Goal: Task Accomplishment & Management: Manage account settings

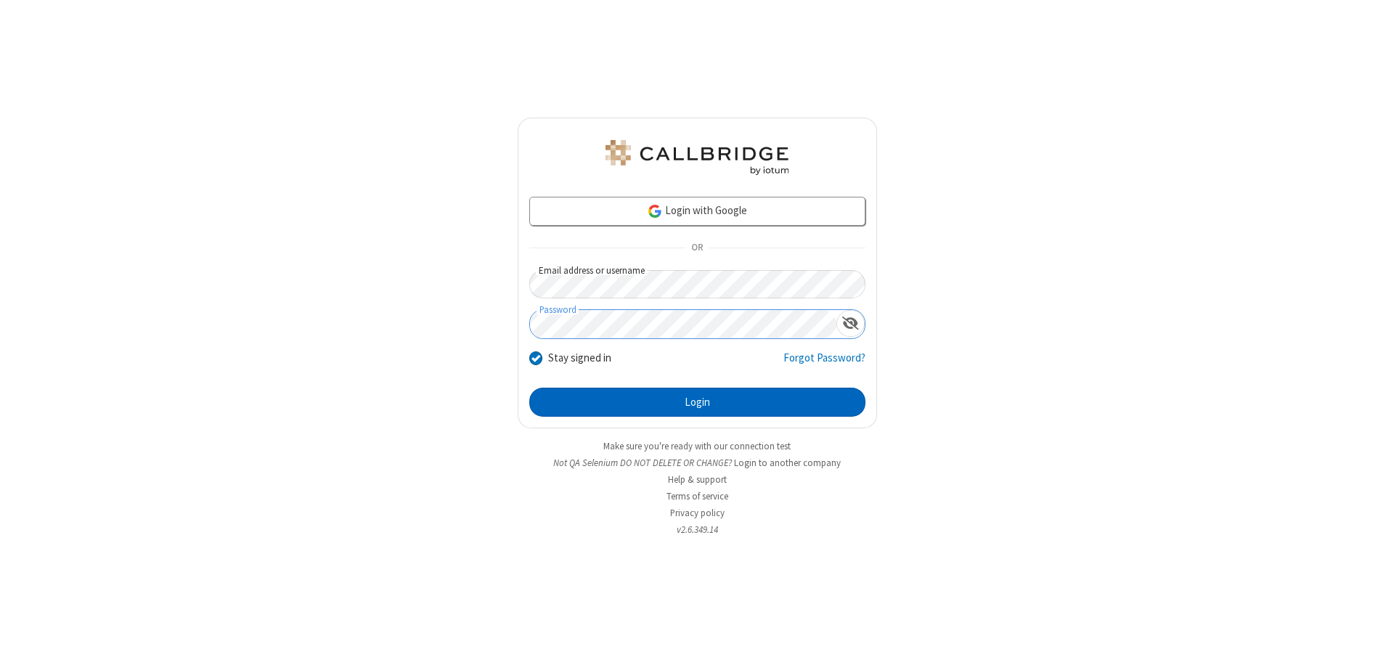
click at [697, 402] on button "Login" at bounding box center [697, 402] width 336 height 29
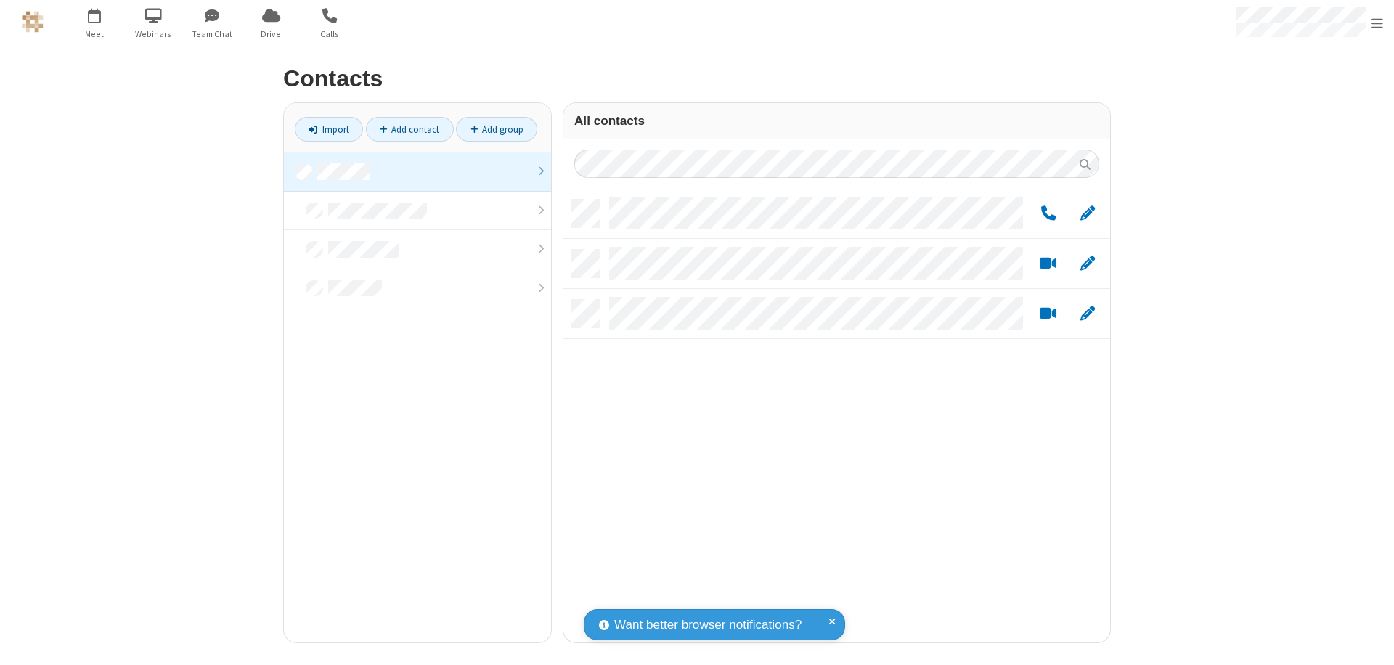
scroll to position [443, 536]
click at [418, 171] on link at bounding box center [417, 171] width 267 height 39
click at [497, 129] on link "Add group" at bounding box center [496, 129] width 81 height 25
